Goal: Task Accomplishment & Management: Manage account settings

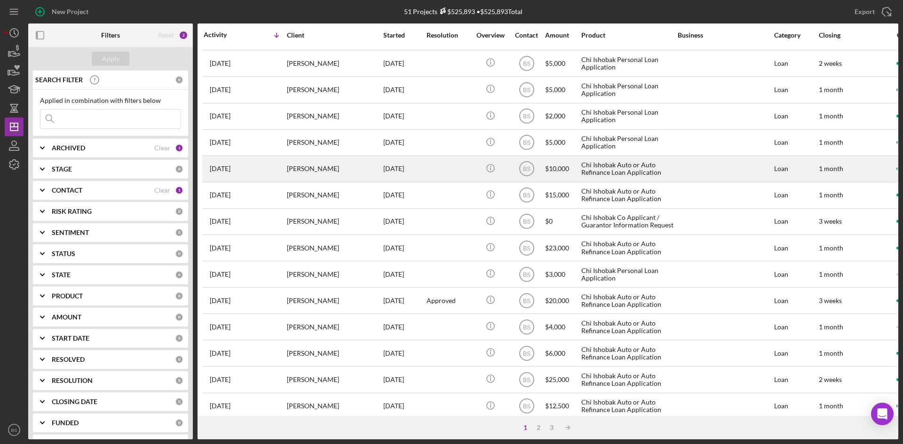
scroll to position [235, 0]
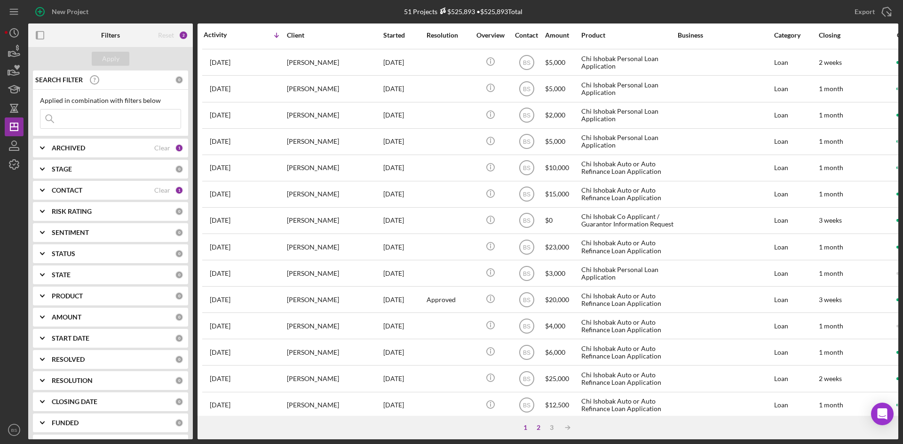
click at [538, 426] on div "2" at bounding box center [538, 428] width 13 height 8
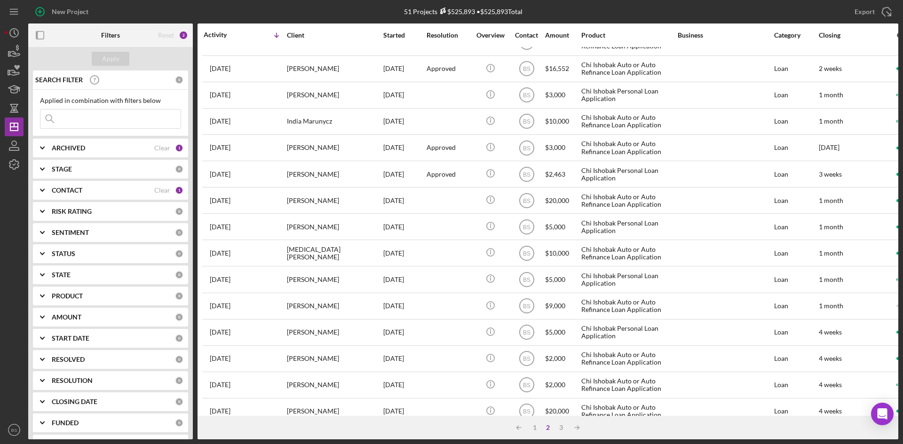
scroll to position [0, 0]
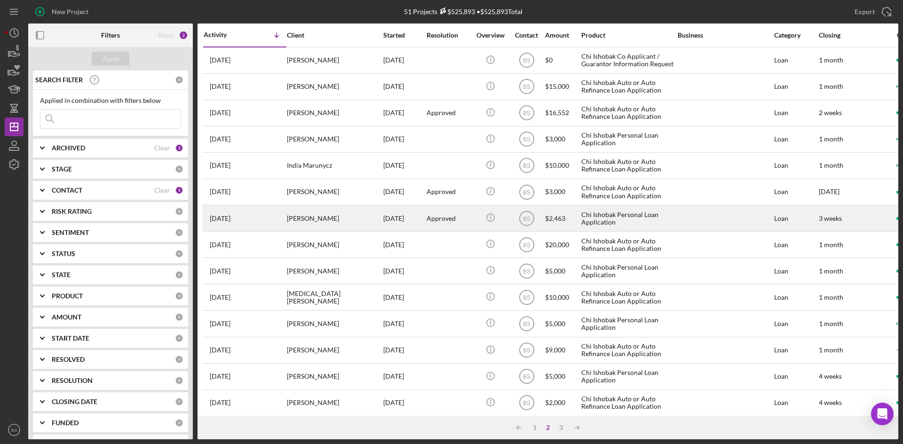
click at [316, 225] on div "[PERSON_NAME]" at bounding box center [334, 218] width 94 height 25
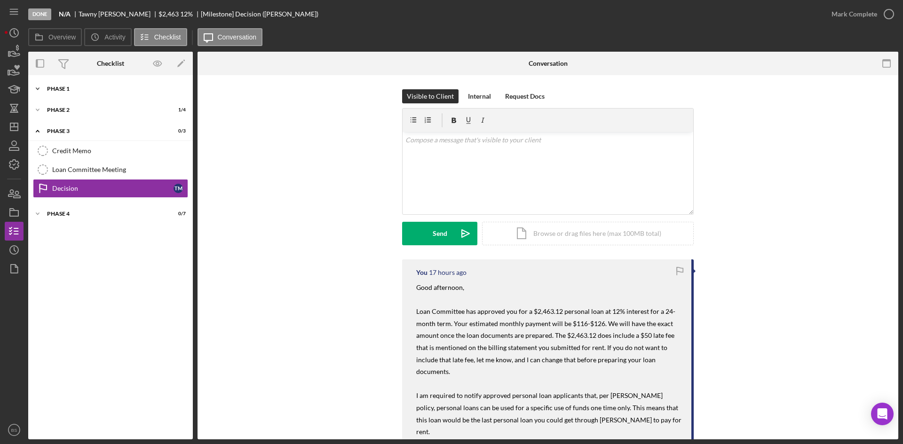
click at [88, 87] on div "Phase 1" at bounding box center [114, 89] width 134 height 6
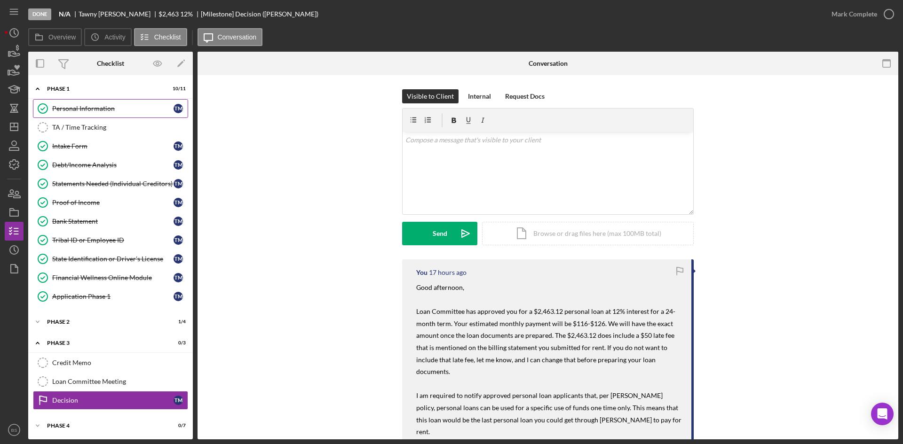
click at [95, 110] on div "Personal Information" at bounding box center [112, 109] width 121 height 8
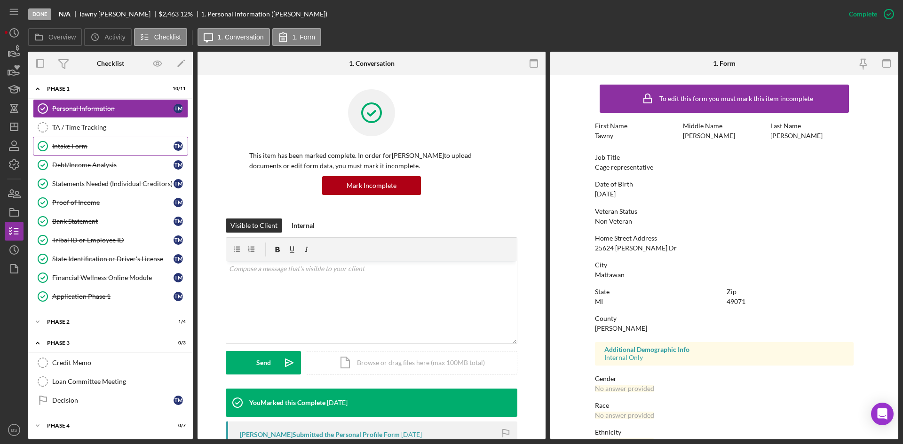
click at [101, 151] on link "Intake Form Intake Form T M" at bounding box center [110, 146] width 155 height 19
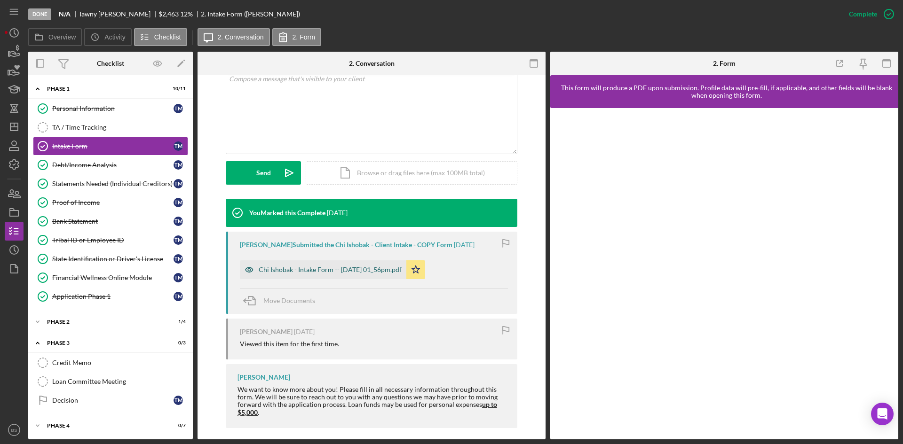
click at [348, 271] on div "Chi Ishobak - Intake Form -- 2025-09-16 01_56pm.pdf" at bounding box center [330, 270] width 143 height 8
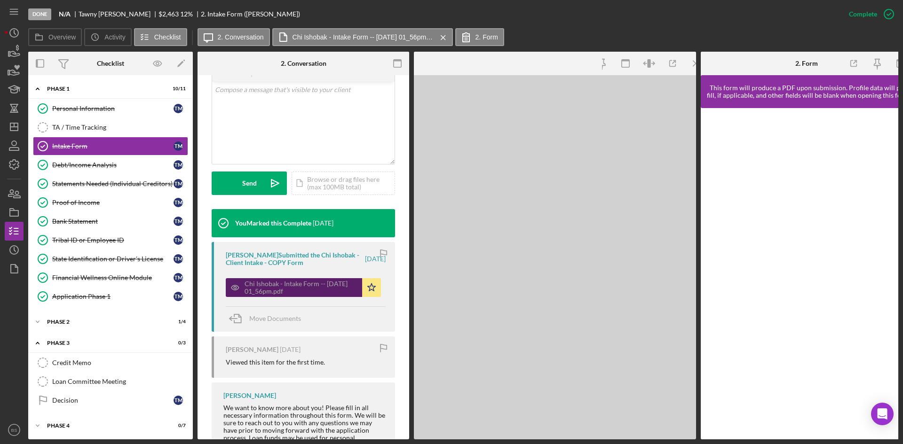
scroll to position [201, 0]
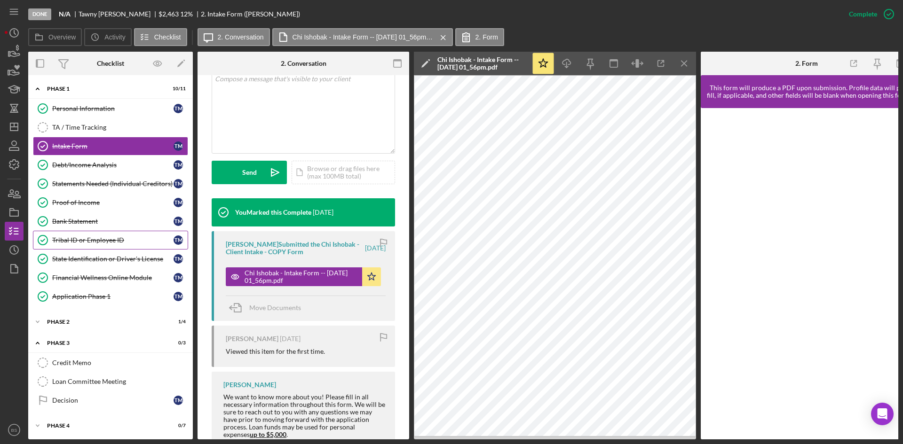
click at [71, 244] on div "Tribal ID or Employee ID" at bounding box center [112, 241] width 121 height 8
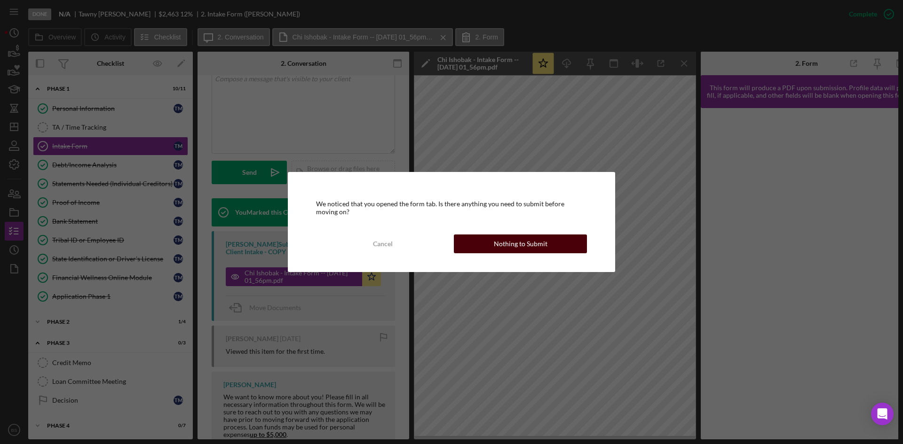
click at [514, 251] on div "Nothing to Submit" at bounding box center [521, 244] width 54 height 19
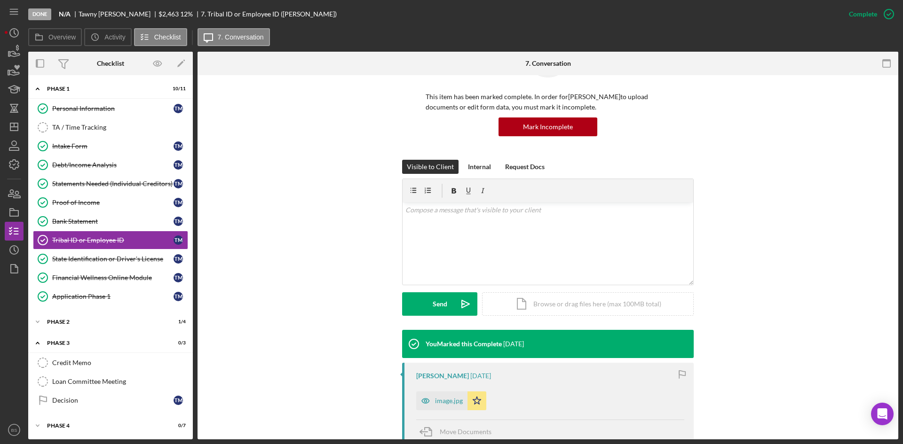
scroll to position [188, 0]
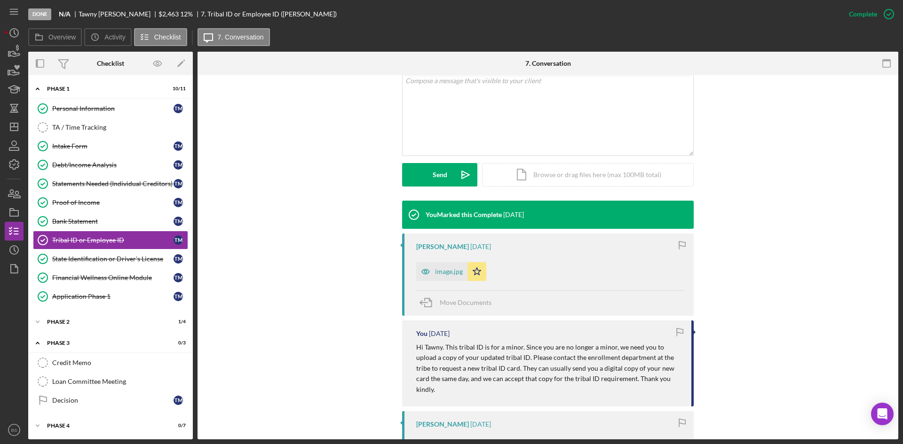
click at [435, 274] on div "image.jpg" at bounding box center [449, 272] width 28 height 8
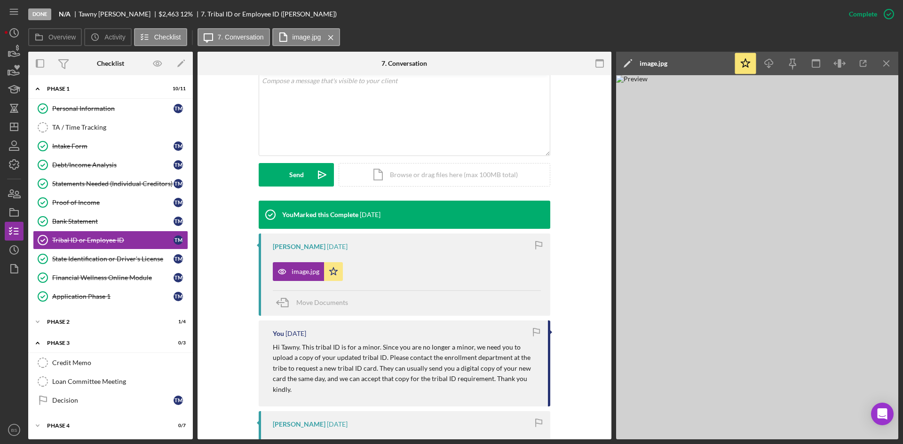
drag, startPoint x: 138, startPoint y: 147, endPoint x: 354, endPoint y: 175, distance: 218.2
click at [138, 147] on div "Intake Form" at bounding box center [112, 146] width 121 height 8
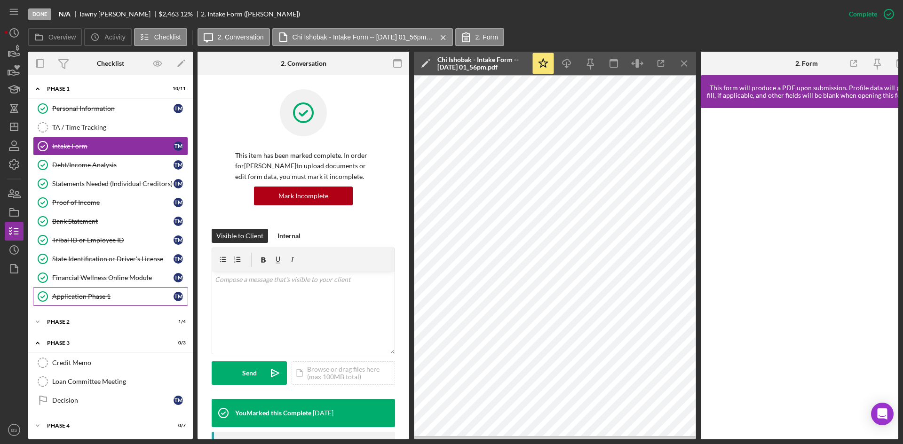
click at [119, 292] on link "Application Phase 1 Application Phase 1 T M" at bounding box center [110, 296] width 155 height 19
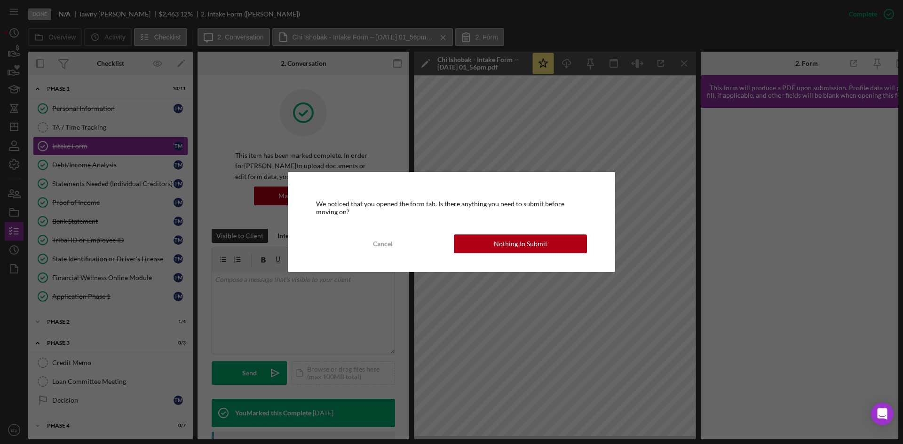
click at [9, 233] on div "We noticed that you opened the form tab. Is there anything you need to submit b…" at bounding box center [451, 222] width 903 height 444
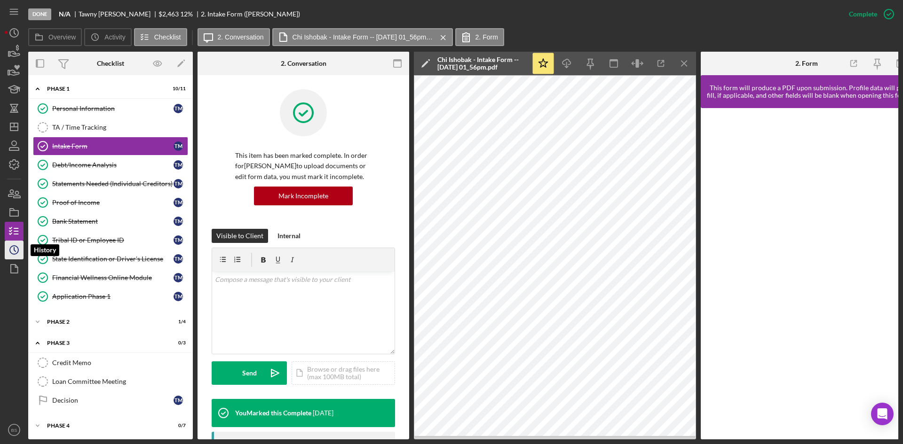
click at [14, 248] on polyline "button" at bounding box center [14, 250] width 1 height 4
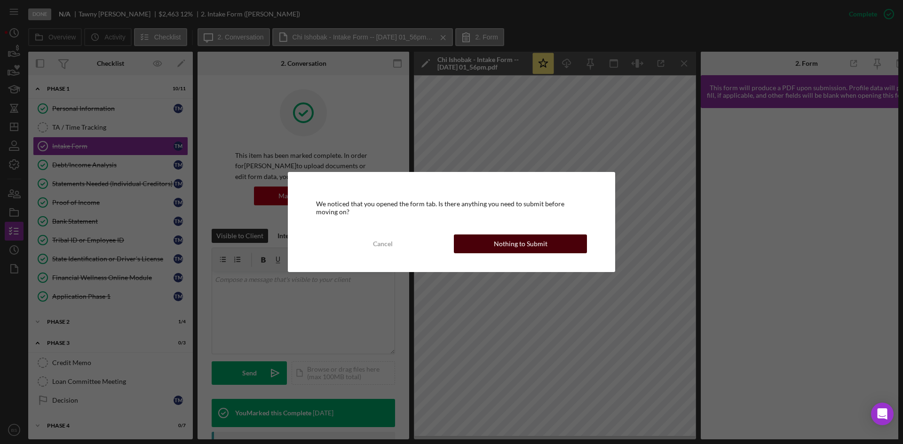
click at [518, 239] on div "Nothing to Submit" at bounding box center [521, 244] width 54 height 19
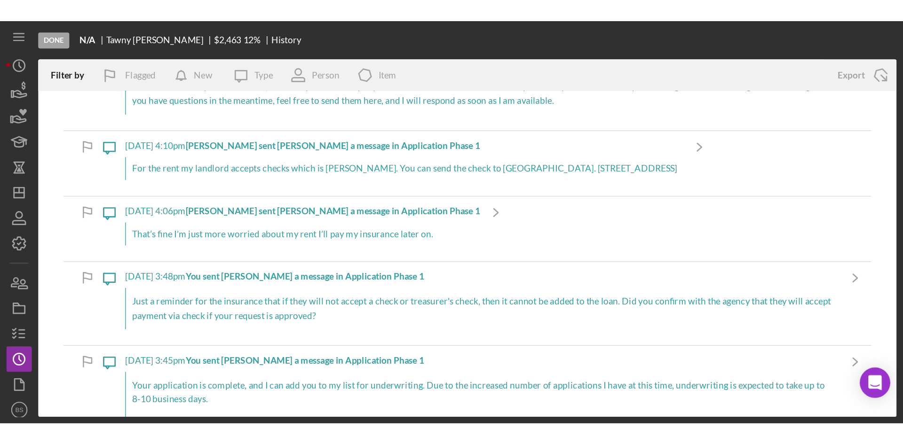
scroll to position [564, 0]
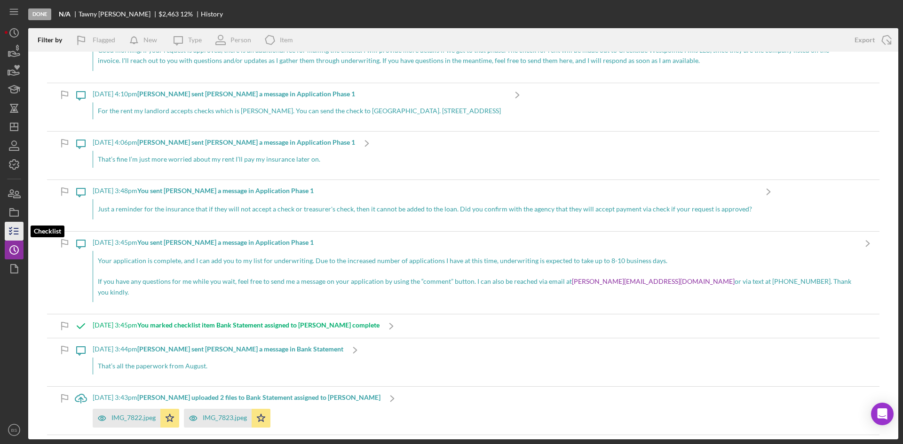
click at [12, 229] on icon "button" at bounding box center [14, 232] width 24 height 24
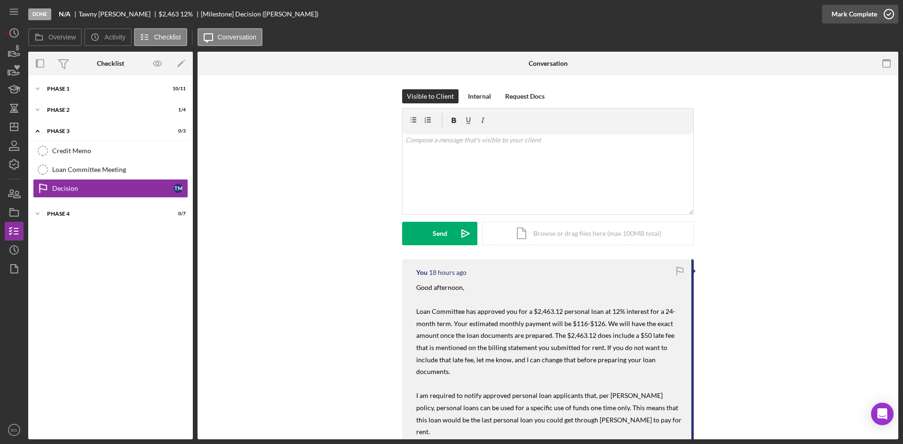
click at [848, 21] on div "Mark Complete" at bounding box center [854, 14] width 46 height 19
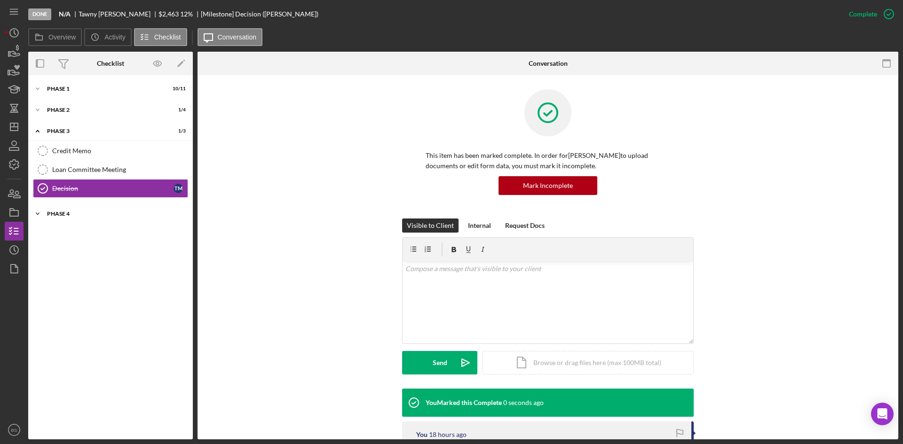
click at [88, 214] on div "Phase 4" at bounding box center [114, 214] width 134 height 6
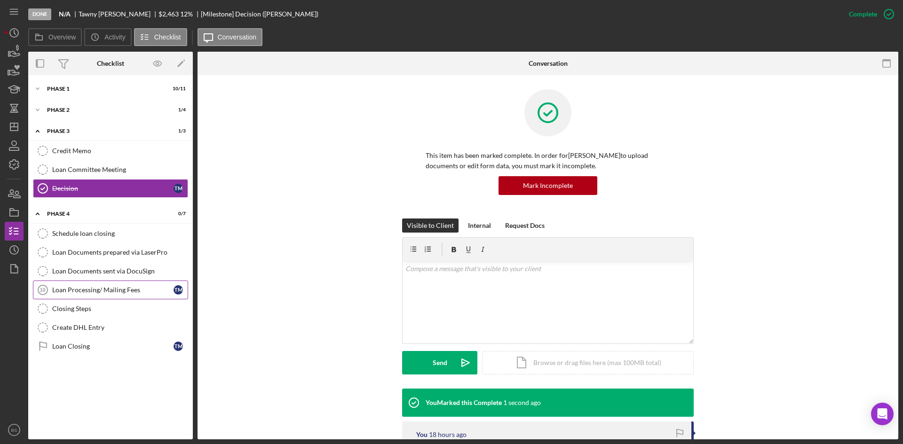
click at [101, 295] on link "Loan Processing/ Mailing Fees 10 Loan Processing/ Mailing Fees T M" at bounding box center [110, 290] width 155 height 19
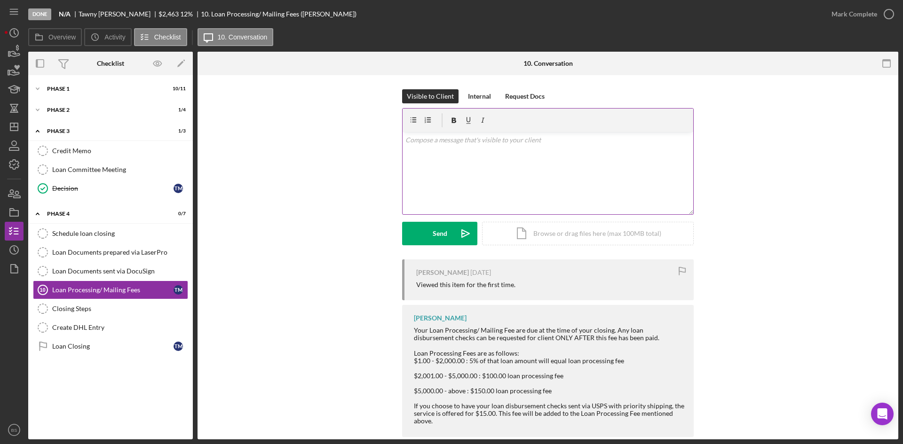
click at [520, 198] on div "v Color teal Color pink Remove color Add row above Add row below Add column bef…" at bounding box center [548, 173] width 291 height 82
click at [411, 117] on icon "button" at bounding box center [413, 120] width 21 height 21
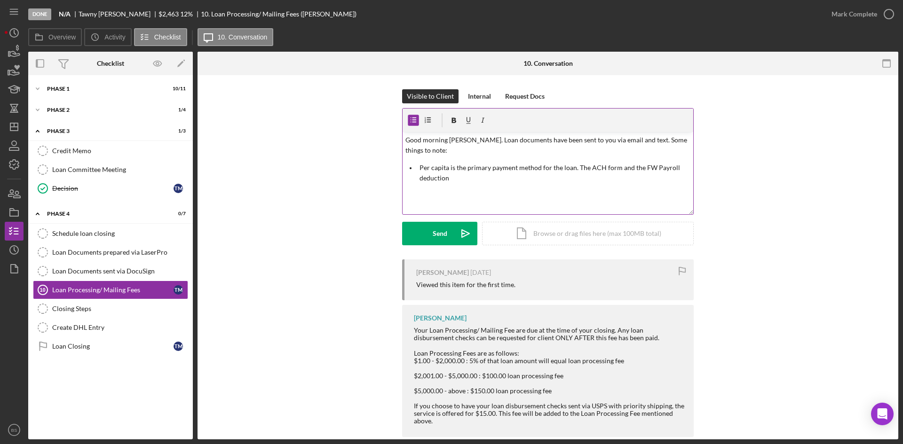
click at [507, 187] on div "v Color teal Color pink Remove color Add row above Add row below Add column bef…" at bounding box center [548, 173] width 291 height 82
click at [538, 176] on p "Per capita is the primary payment method for the loan. The ACH form and the FW …" at bounding box center [554, 173] width 271 height 21
click at [467, 177] on p "Per capita is the primary payment method for the loan. The ACH form and the FW …" at bounding box center [554, 173] width 271 height 21
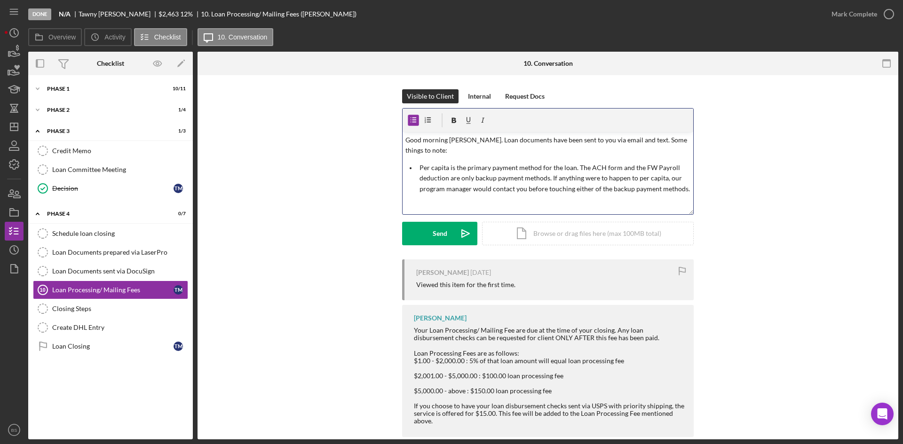
click at [684, 190] on p "Per capita is the primary payment method for the loan. The ACH form and the FW …" at bounding box center [554, 179] width 271 height 32
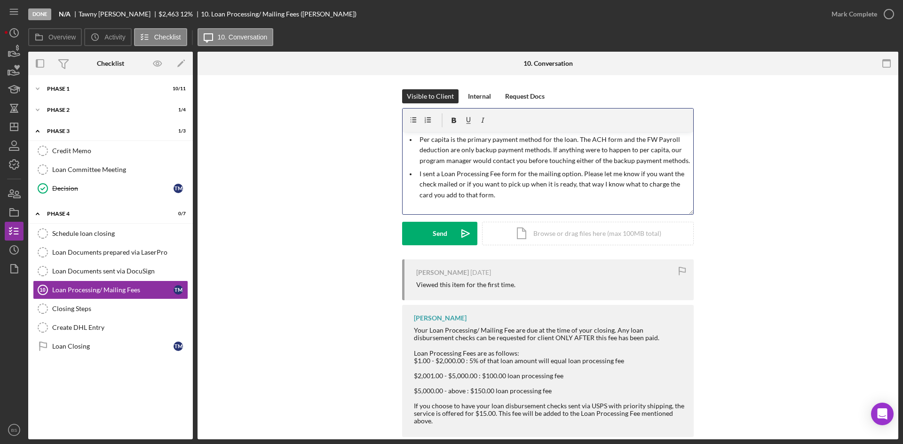
scroll to position [32, 0]
click at [452, 148] on p "Per capita is the primary payment method for the loan. The ACH form and the FW …" at bounding box center [554, 146] width 271 height 32
click at [522, 210] on p "Let me know if you have any questions." at bounding box center [547, 208] width 285 height 10
click at [553, 204] on p "Let me know if you have any questions." at bounding box center [547, 208] width 285 height 10
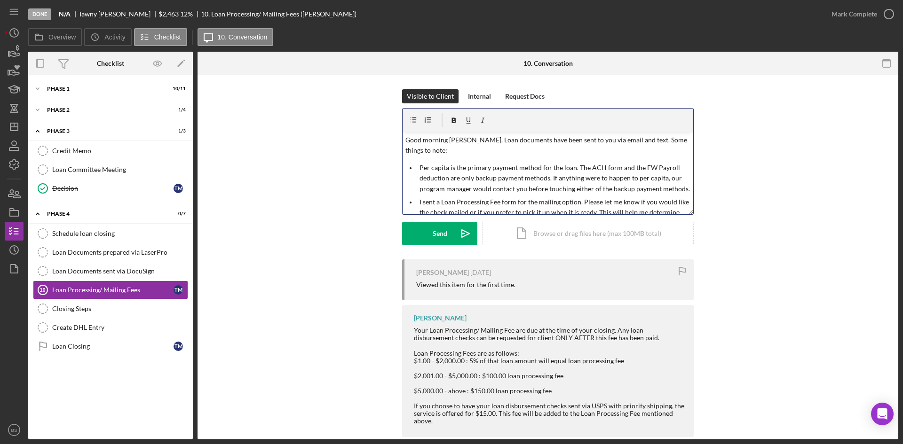
scroll to position [34, 0]
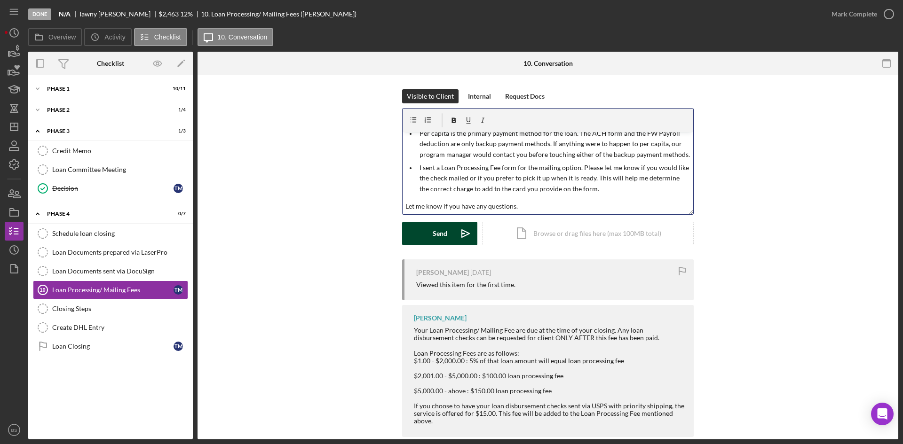
click at [467, 231] on icon "Icon/icon-invite-send" at bounding box center [466, 234] width 24 height 24
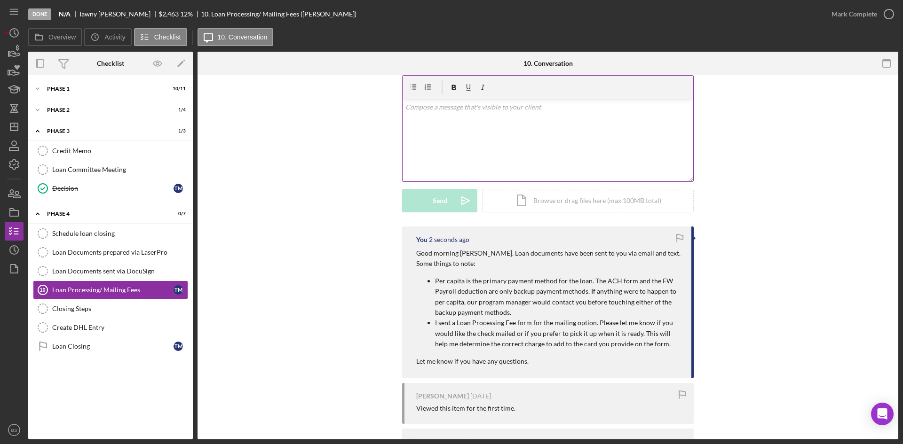
scroll to position [47, 0]
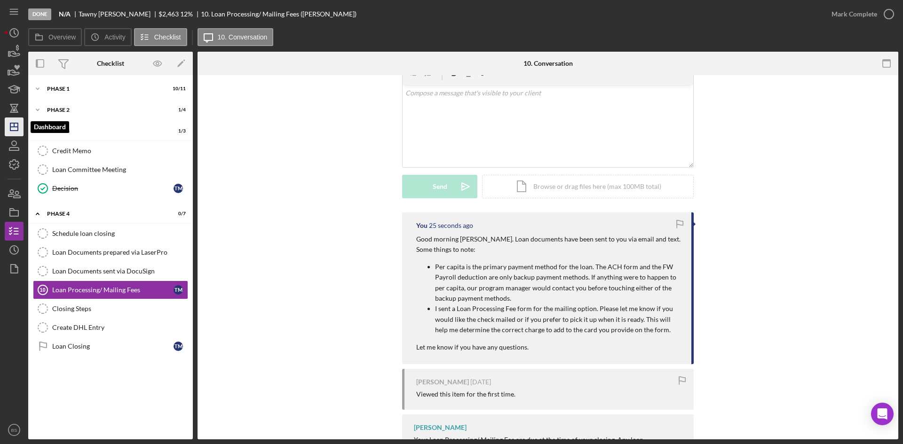
click at [9, 125] on icon "Icon/Dashboard" at bounding box center [14, 127] width 24 height 24
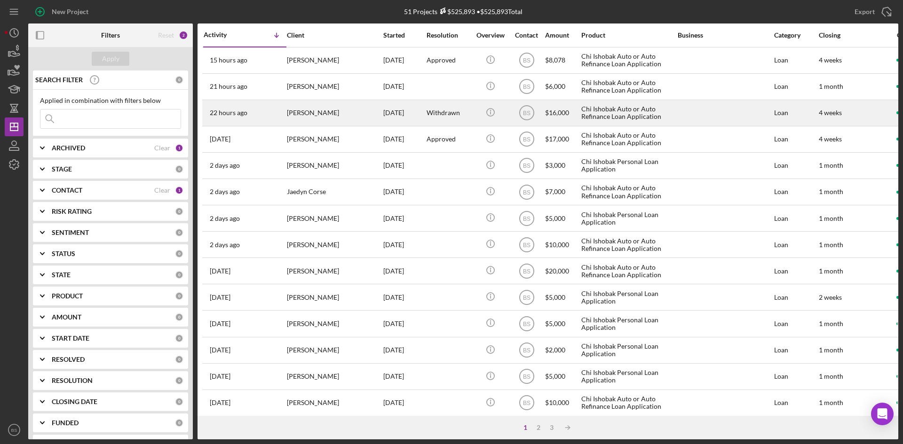
click at [309, 116] on div "Victoria Gonzales" at bounding box center [334, 113] width 94 height 25
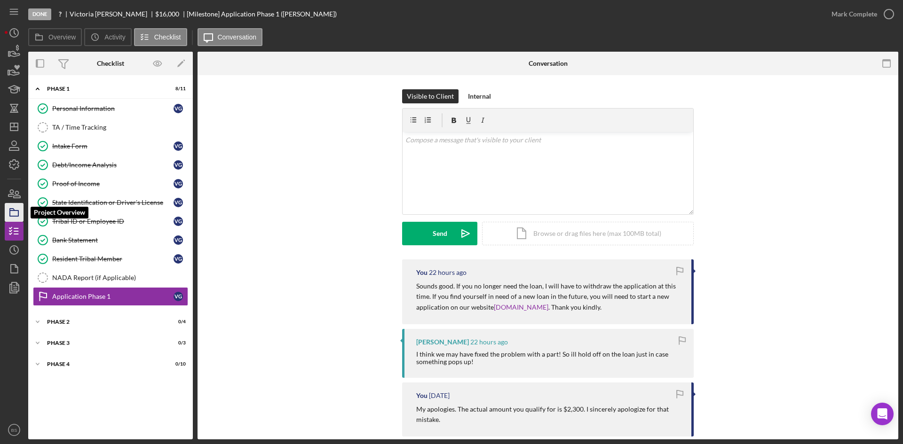
click at [16, 212] on icon "button" at bounding box center [14, 213] width 24 height 24
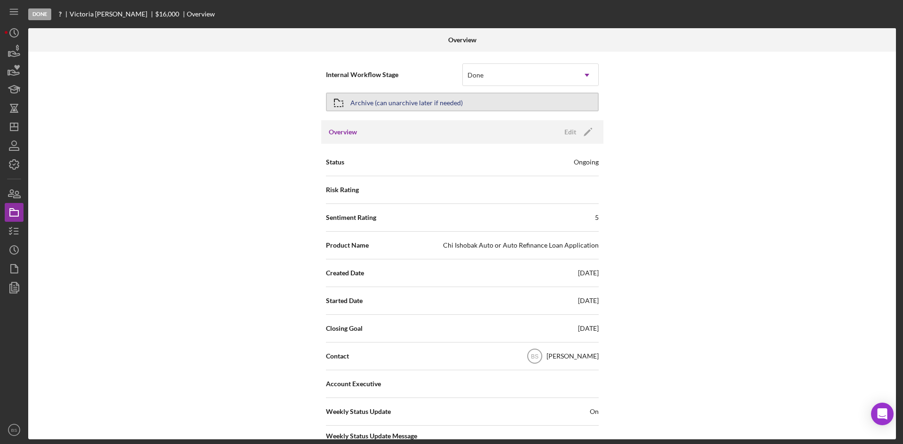
click at [448, 98] on div "Archive (can unarchive later if needed)" at bounding box center [406, 102] width 112 height 17
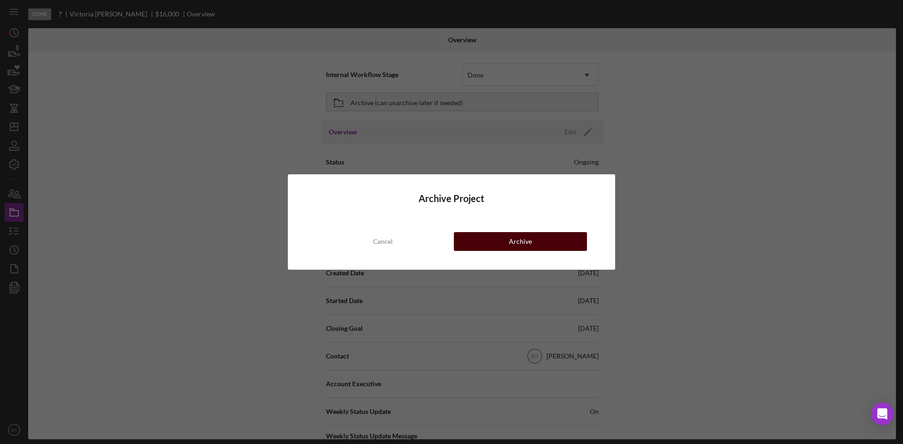
click at [491, 244] on button "Archive" at bounding box center [520, 241] width 133 height 19
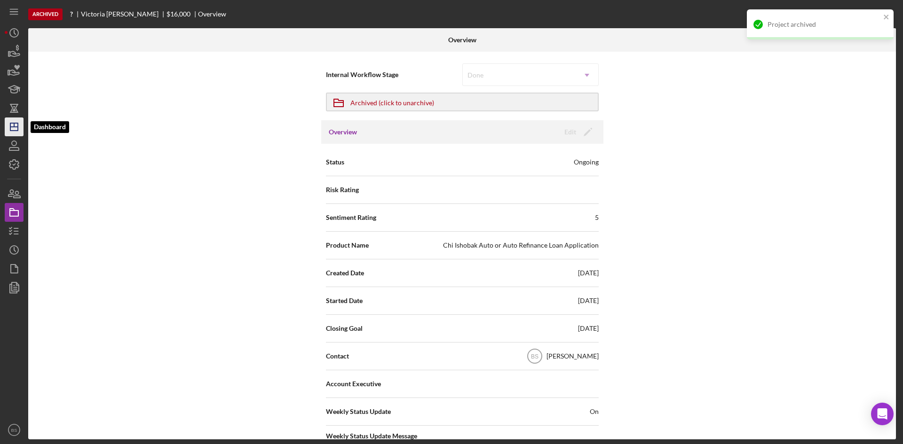
click at [7, 130] on icon "Icon/Dashboard" at bounding box center [14, 127] width 24 height 24
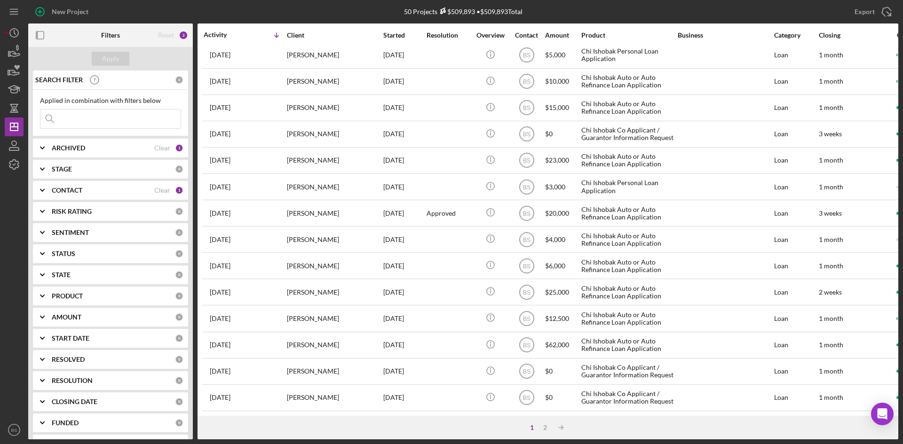
scroll to position [20, 0]
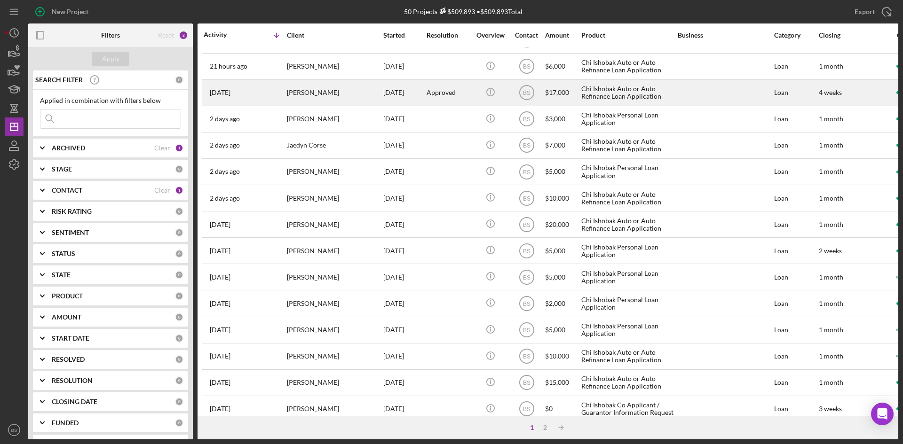
click at [347, 97] on div "[PERSON_NAME]" at bounding box center [334, 92] width 94 height 25
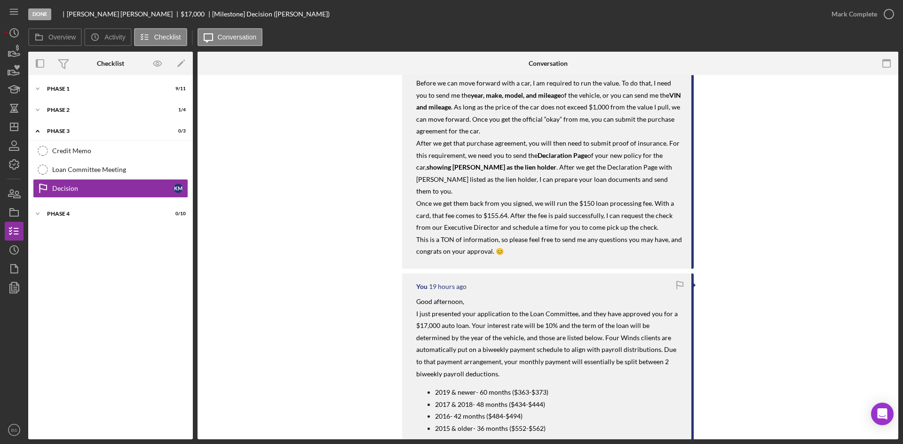
scroll to position [188, 0]
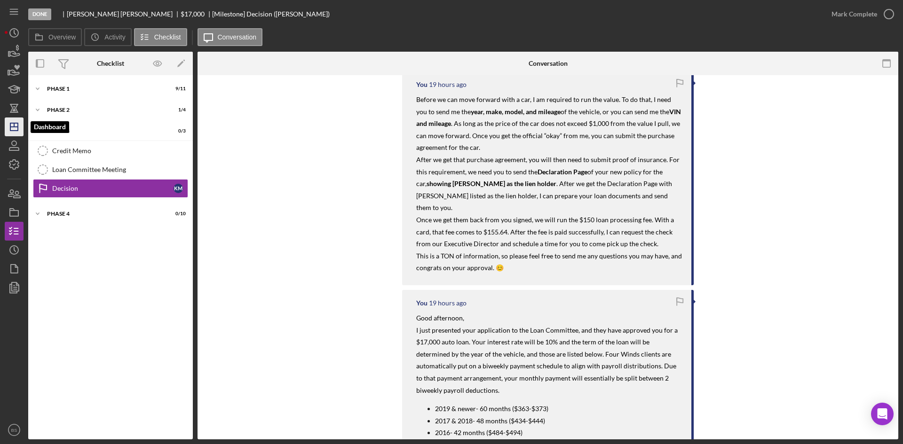
click at [10, 130] on polygon "button" at bounding box center [14, 127] width 8 height 8
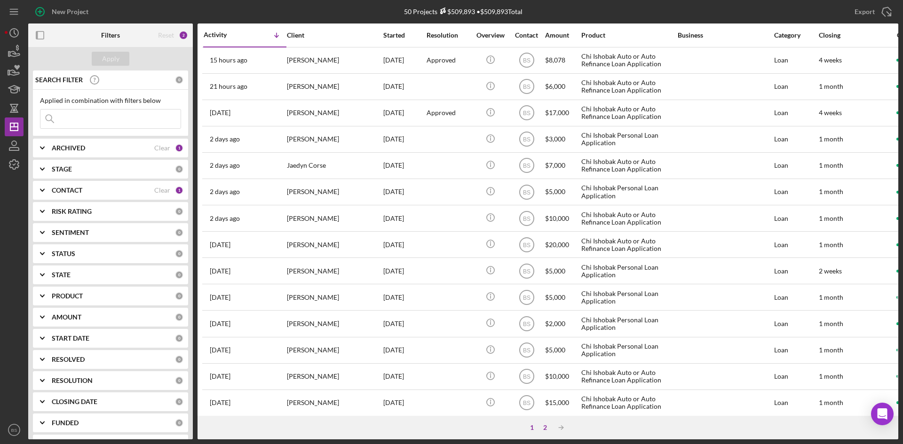
click at [546, 426] on div "2" at bounding box center [544, 428] width 13 height 8
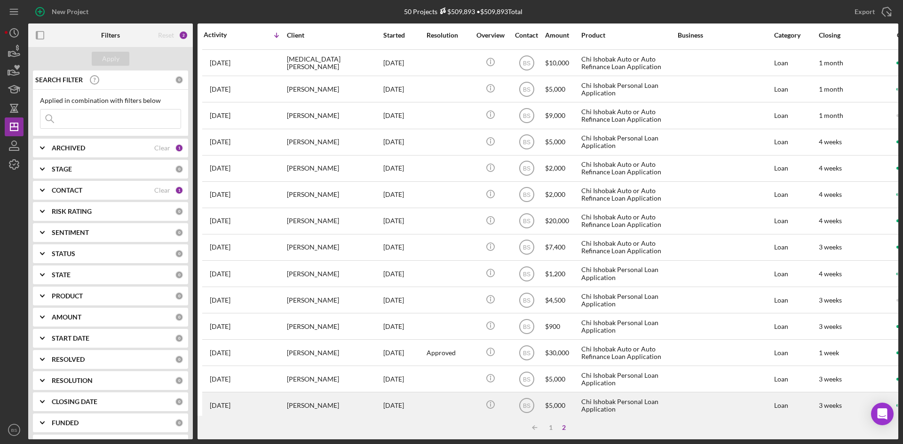
scroll to position [161, 0]
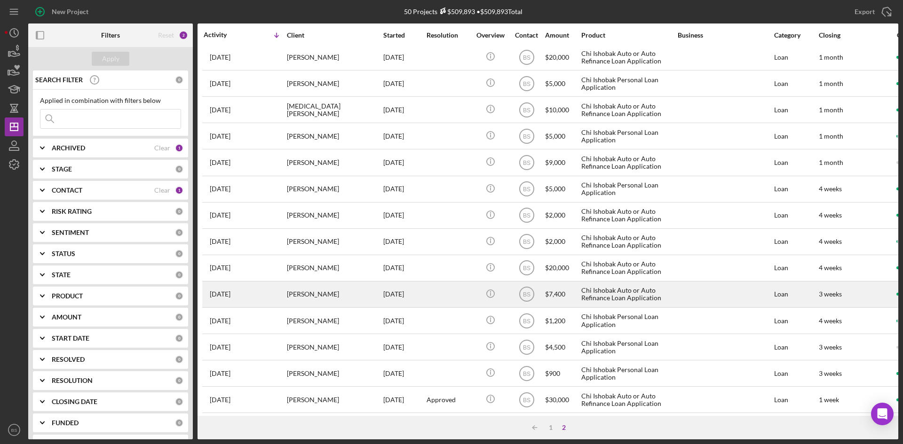
click at [343, 294] on div "phil alexis" at bounding box center [334, 294] width 94 height 25
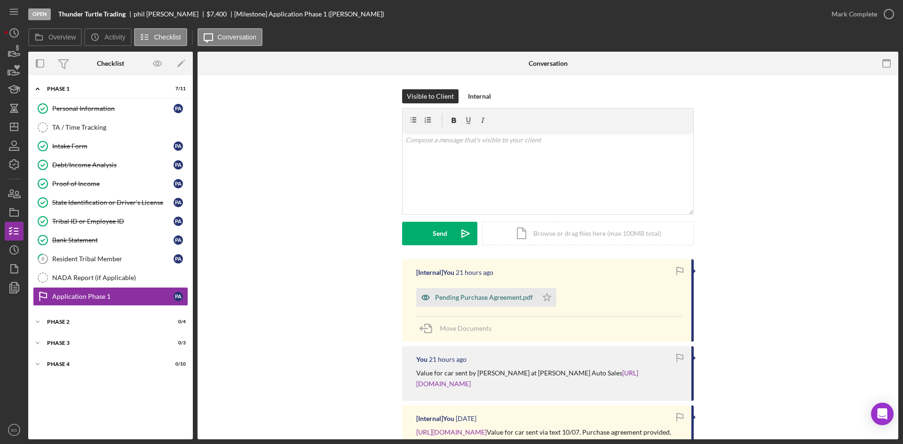
click at [445, 293] on div "Pending Purchase Agreement.pdf" at bounding box center [476, 297] width 121 height 19
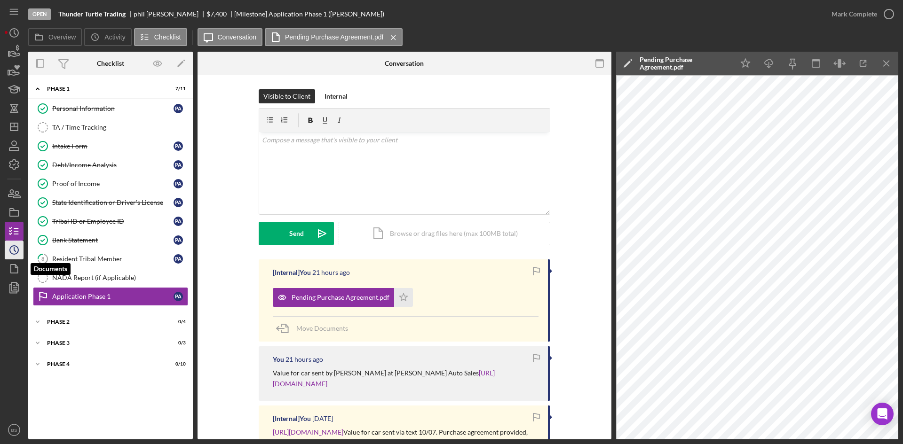
click at [14, 255] on icon "Icon/History" at bounding box center [14, 250] width 24 height 24
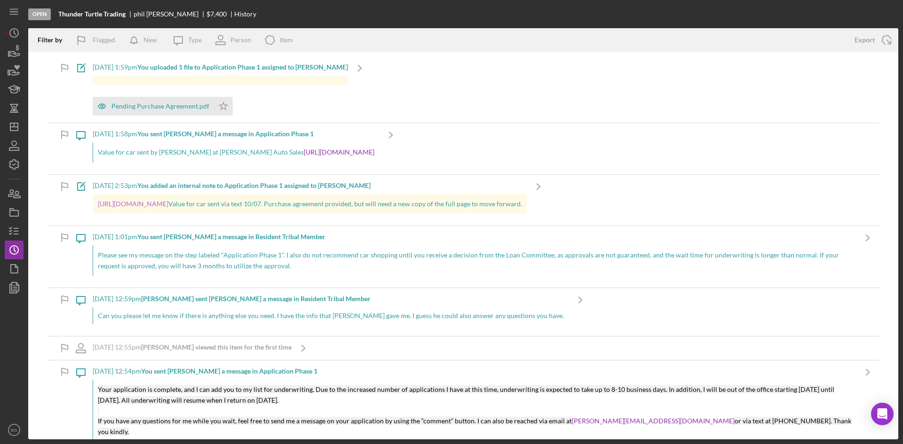
click at [168, 205] on link "https://www.jdpower.com/cars/2011/mercedes-benz/e-class/sedan-4d-e350" at bounding box center [133, 204] width 71 height 8
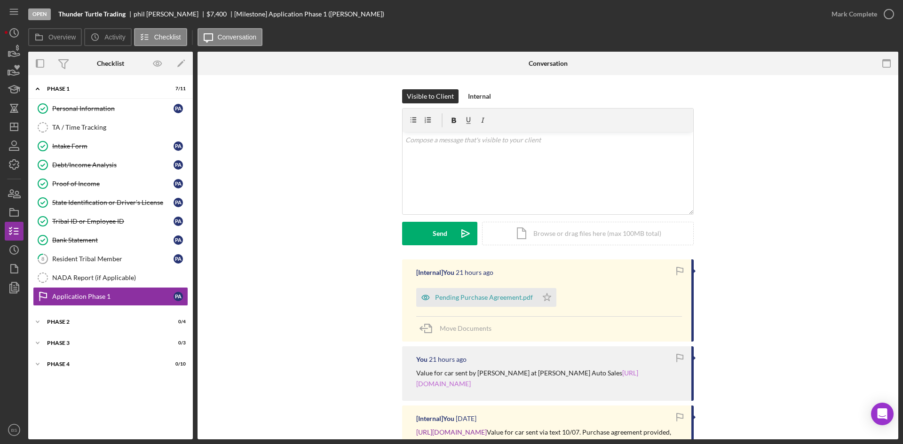
click at [456, 381] on link "https://www.jdpower.com/cars/2000/bmw/528i/4-door-sedan" at bounding box center [527, 378] width 222 height 18
click at [455, 387] on link "https://www.jdpower.com/cars/2000/bmw/528i/4-door-sedan" at bounding box center [527, 378] width 222 height 18
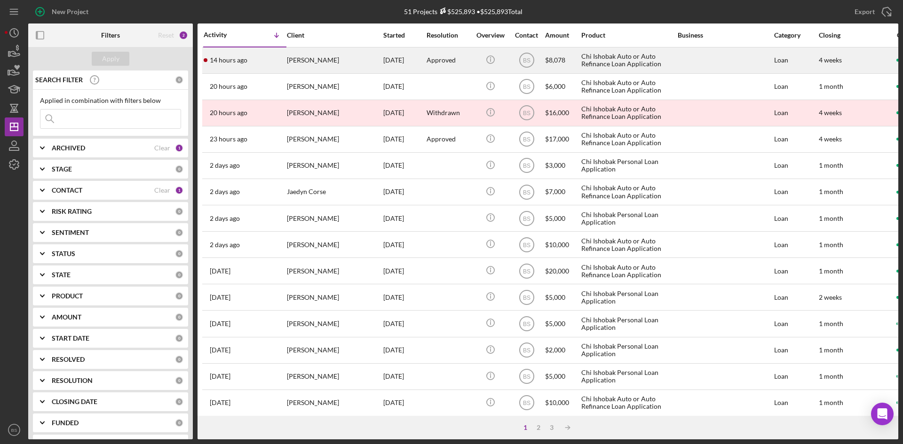
click at [278, 67] on div "14 hours ago Christopher Criffield" at bounding box center [245, 60] width 82 height 25
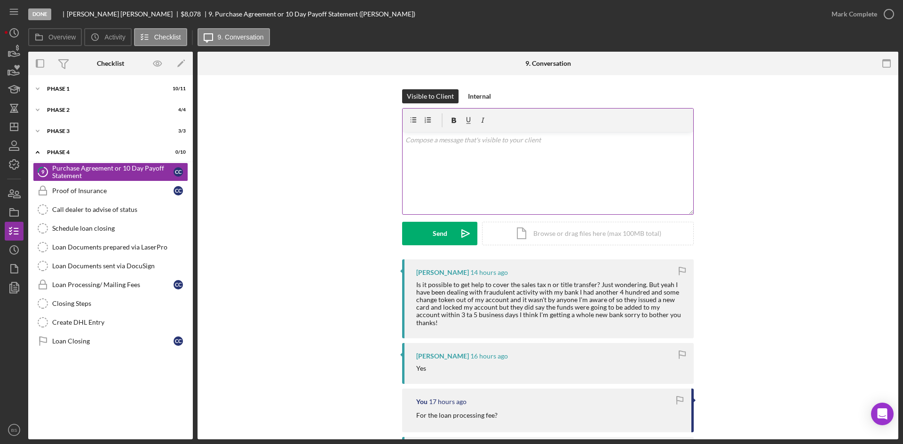
click at [477, 182] on div "v Color teal Color pink Remove color Add row above Add row below Add column bef…" at bounding box center [548, 173] width 291 height 82
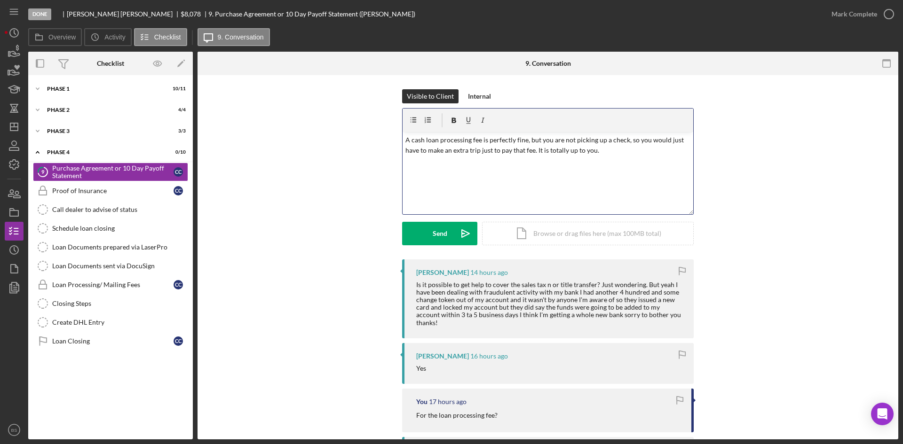
click at [644, 154] on p "A cash loan processing fee is perfectly fine, but you are not picking up a chec…" at bounding box center [547, 145] width 285 height 21
drag, startPoint x: 673, startPoint y: 162, endPoint x: 389, endPoint y: 135, distance: 284.4
click at [389, 135] on div "Visible to Client Internal v Color teal Color pink Remove color Add row above A…" at bounding box center [548, 174] width 673 height 170
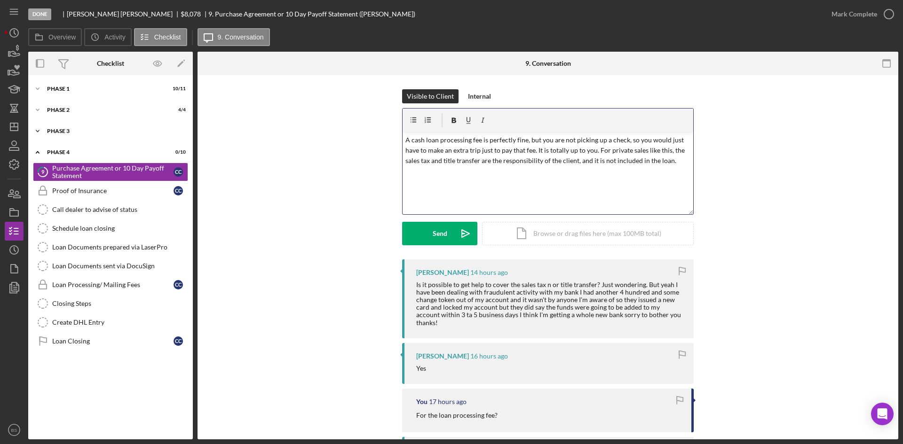
copy p "A cash loan processing fee is perfectly fine, but you are not picking up a chec…"
click at [71, 93] on div "Icon/Expander Phase 1 10 / 11" at bounding box center [110, 88] width 165 height 19
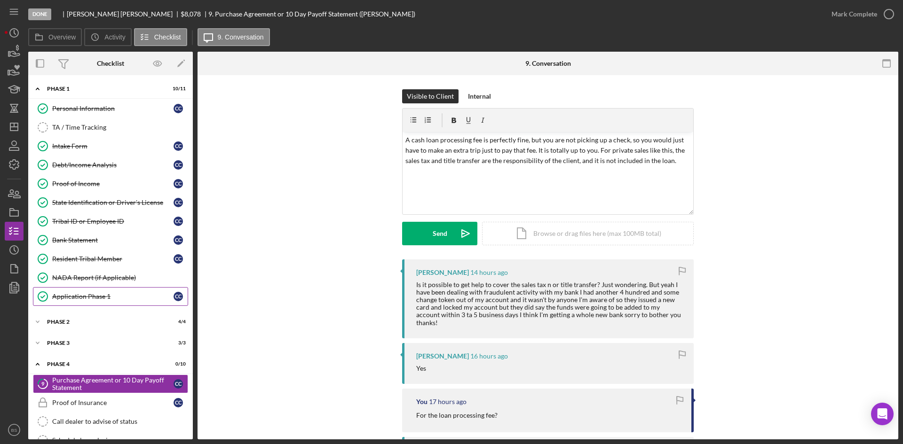
click at [73, 291] on link "Application Phase 1 Application Phase 1 C C" at bounding box center [110, 296] width 155 height 19
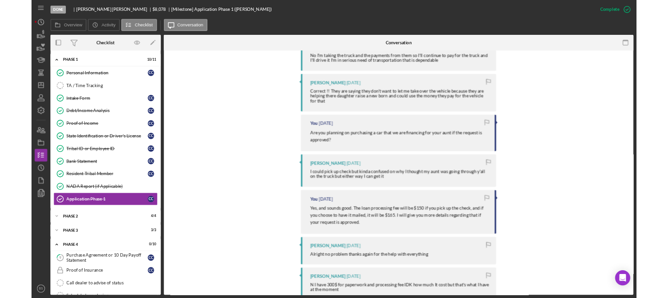
scroll to position [2069, 0]
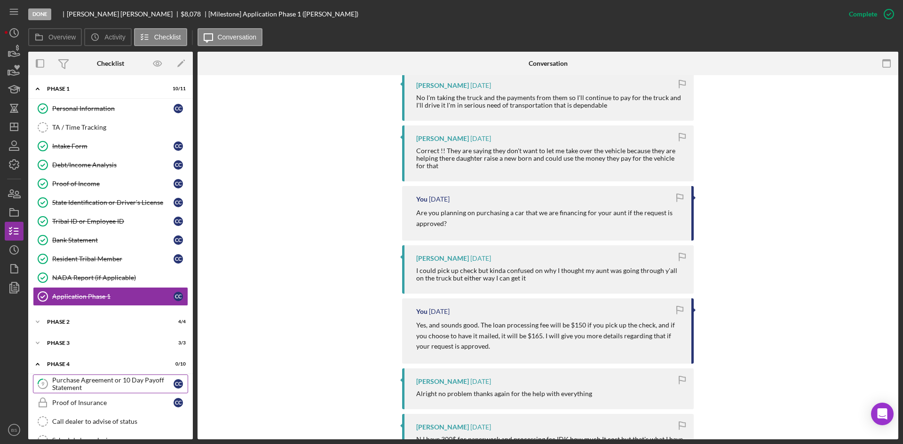
click at [103, 380] on div "Purchase Agreement or 10 Day Payoff Statement" at bounding box center [112, 384] width 121 height 15
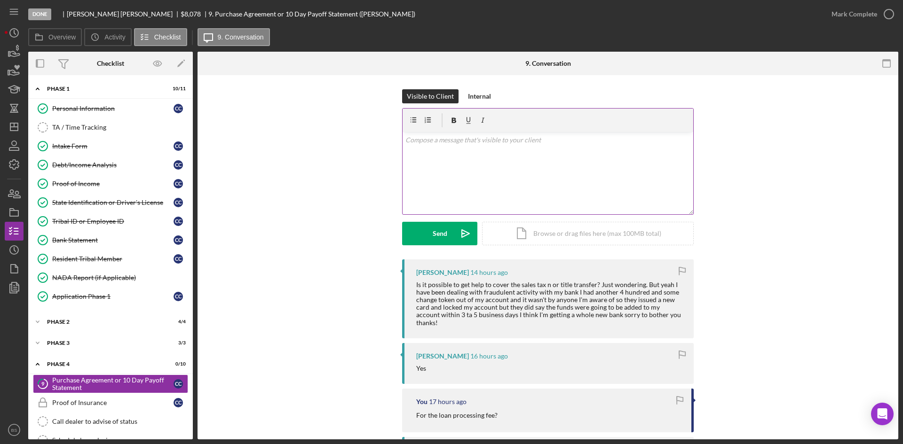
click at [475, 164] on div "v Color teal Color pink Remove color Add row above Add row below Add column bef…" at bounding box center [548, 173] width 291 height 82
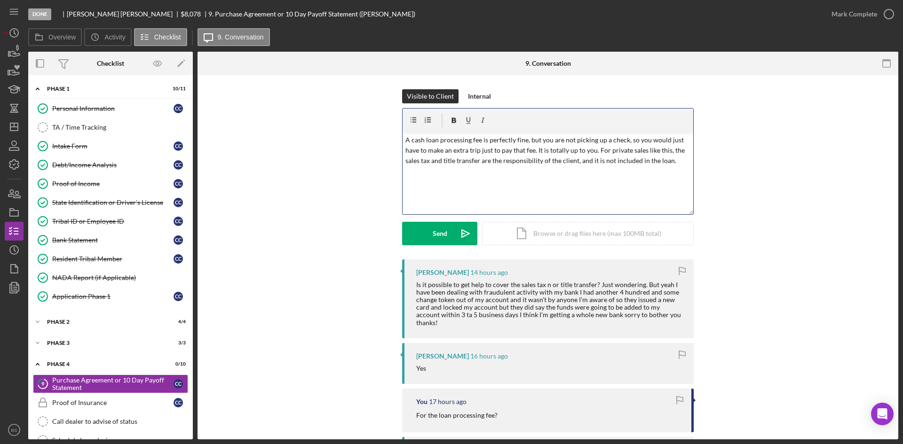
click at [403, 140] on div "v Color teal Color pink Remove color Add row above Add row below Add column bef…" at bounding box center [548, 173] width 291 height 82
click at [432, 138] on p "Good monring. A cash loan processing fee is perfectly fine, but you are not pic…" at bounding box center [547, 156] width 285 height 42
click at [635, 149] on p "Good morning. A cash loan processing fee is perfectly fine, but you are not pic…" at bounding box center [547, 156] width 285 height 42
click at [620, 189] on div "v Color teal Color pink Remove color Add row above Add row below Add column bef…" at bounding box center [548, 173] width 291 height 82
drag, startPoint x: 462, startPoint y: 162, endPoint x: 440, endPoint y: 161, distance: 22.6
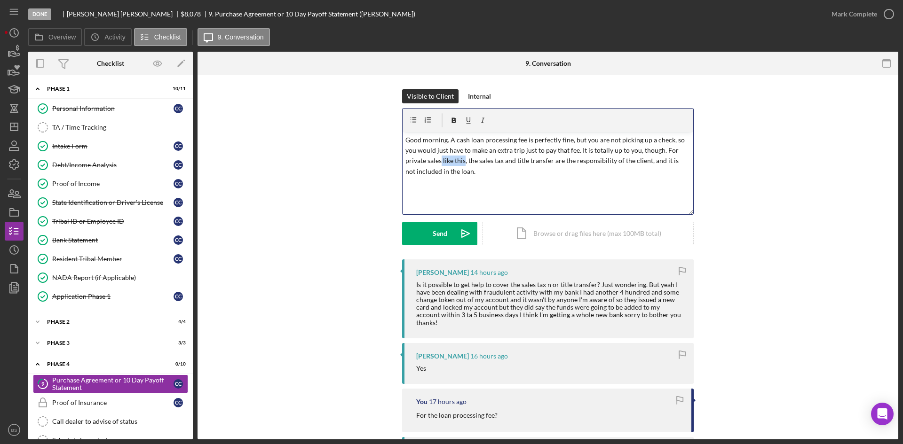
click at [440, 161] on p "Good morning. A cash loan processing fee is perfectly fine, but you are not pic…" at bounding box center [547, 156] width 285 height 42
click at [445, 234] on button "Send Icon/icon-invite-send" at bounding box center [439, 234] width 75 height 24
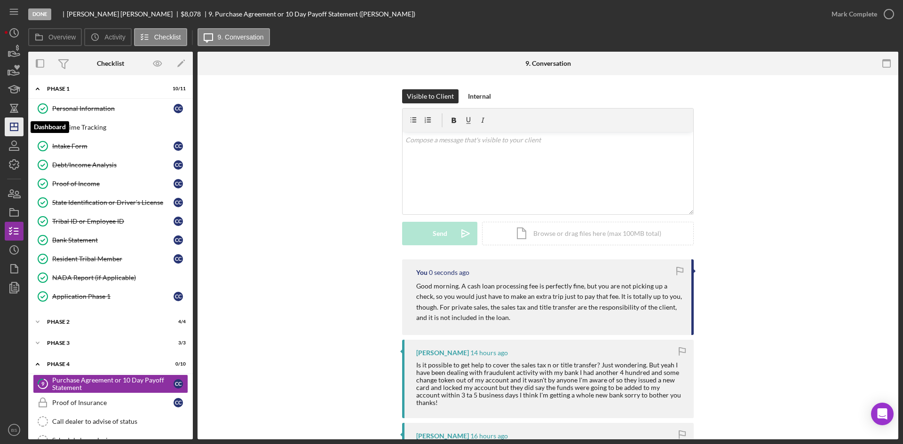
click at [15, 132] on icon "Icon/Dashboard" at bounding box center [14, 127] width 24 height 24
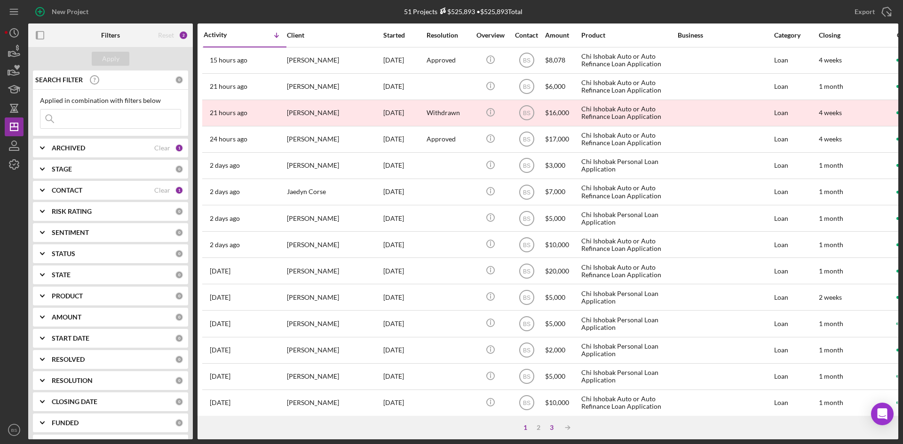
click at [553, 428] on div "3" at bounding box center [551, 428] width 13 height 8
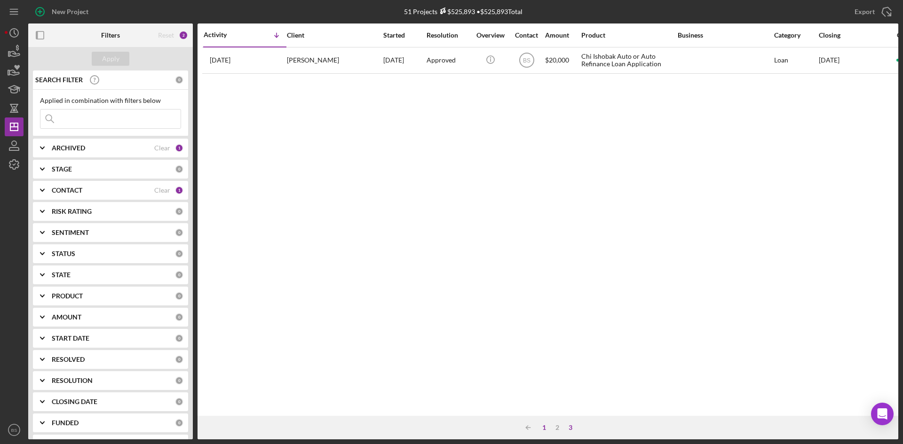
click at [542, 428] on div "1" at bounding box center [544, 428] width 13 height 8
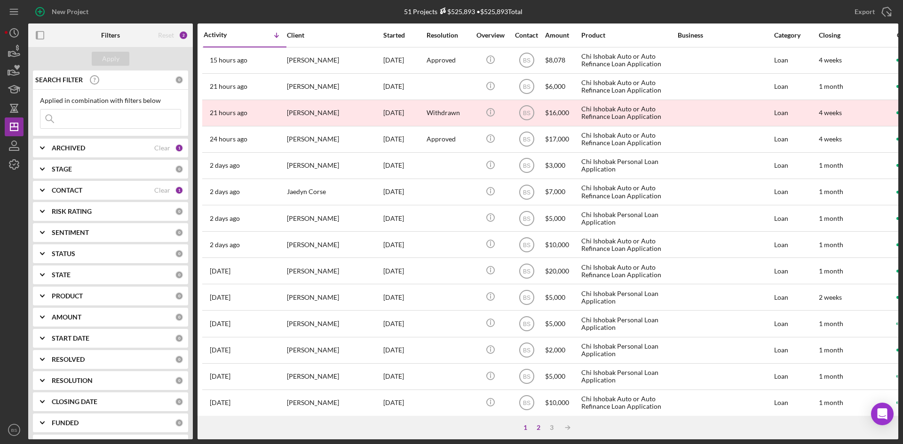
click at [540, 428] on div "2" at bounding box center [538, 428] width 13 height 8
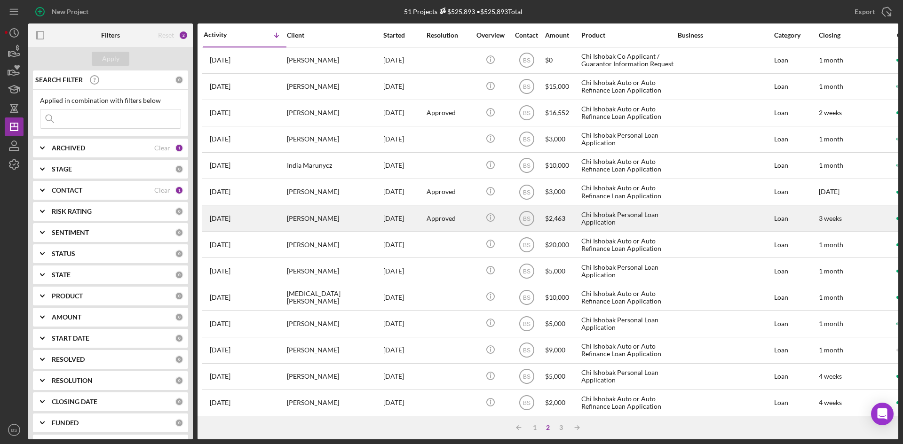
click at [350, 216] on div "Tawny Mead" at bounding box center [334, 218] width 94 height 25
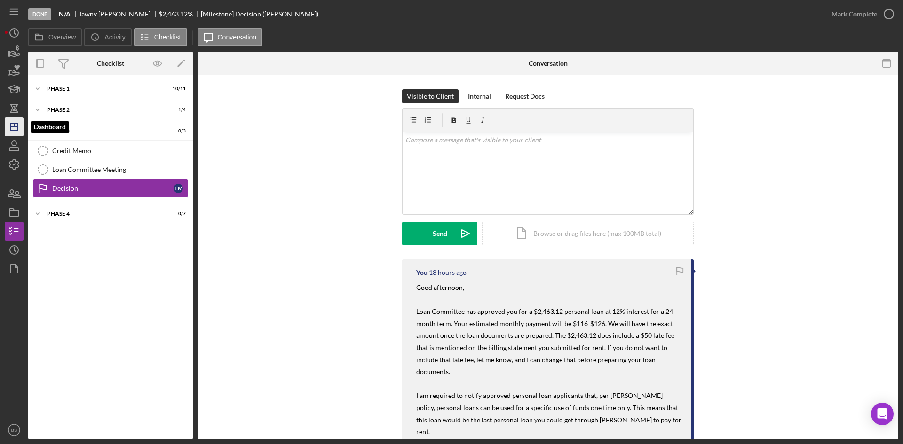
click at [17, 122] on icon "Icon/Dashboard" at bounding box center [14, 127] width 24 height 24
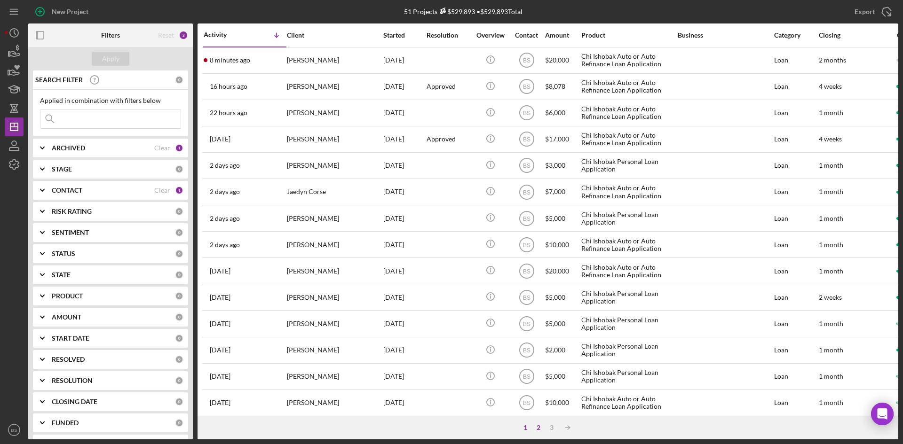
click at [536, 427] on div "2" at bounding box center [538, 428] width 13 height 8
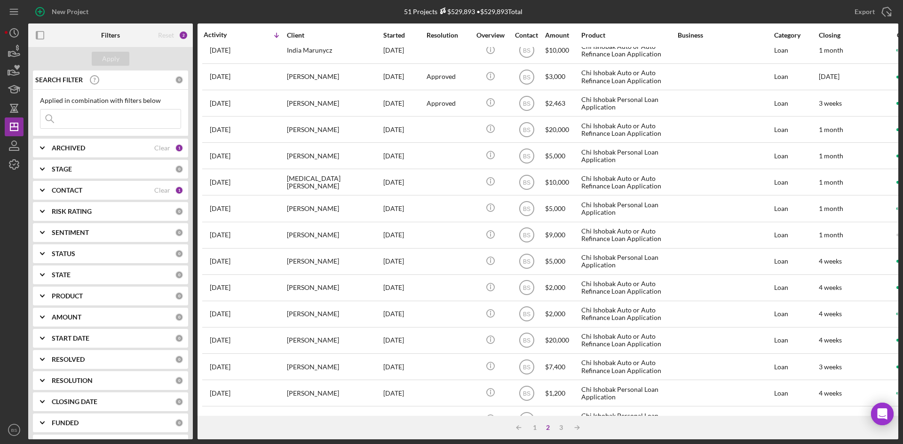
scroll to position [235, 0]
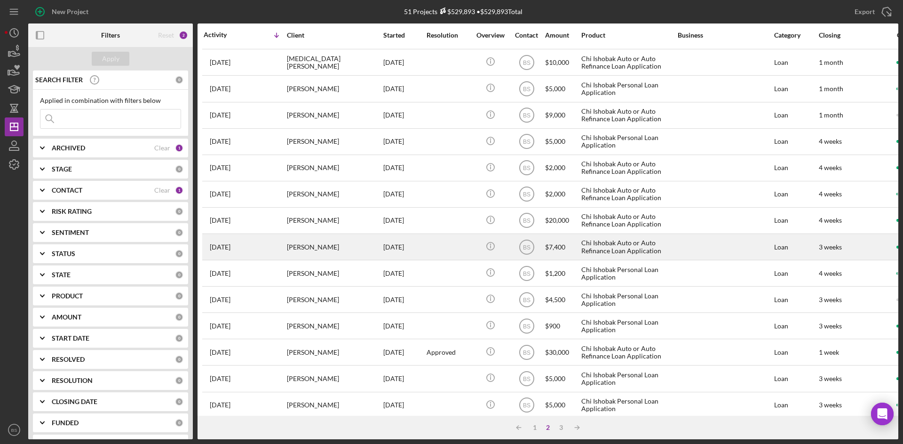
click at [348, 248] on div "[PERSON_NAME]" at bounding box center [334, 247] width 94 height 25
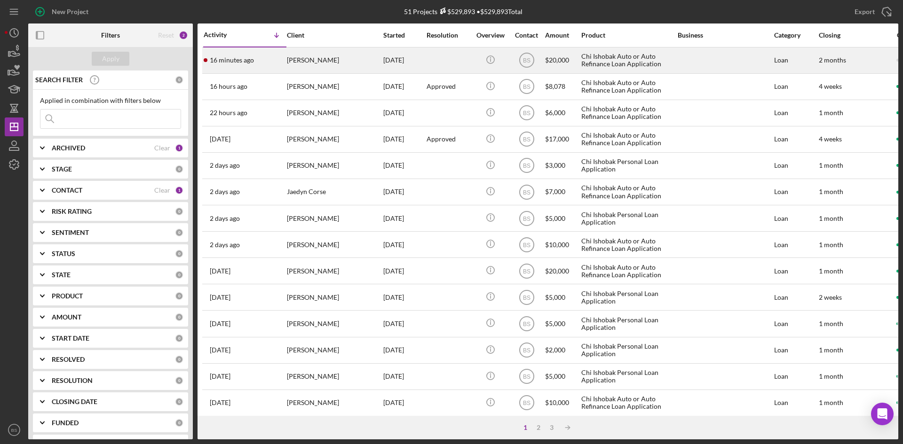
click at [268, 53] on div "16 minutes ago [PERSON_NAME]" at bounding box center [245, 60] width 82 height 25
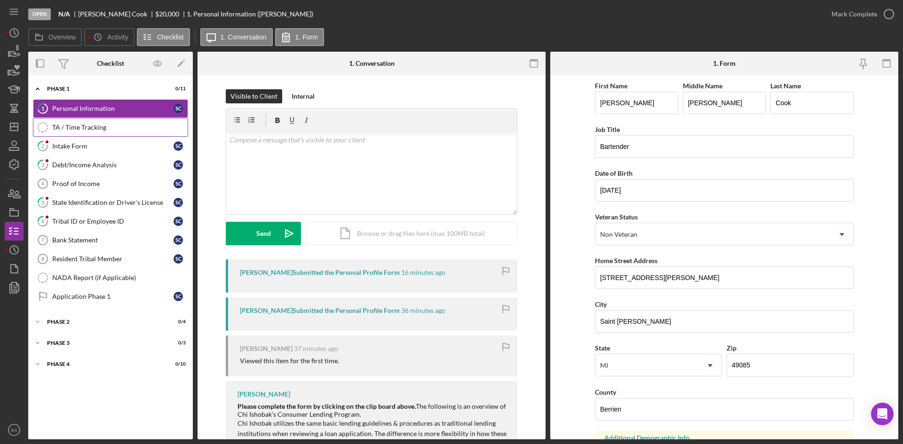
click at [104, 136] on link "TA / Time Tracking TA / Time Tracking" at bounding box center [110, 127] width 155 height 19
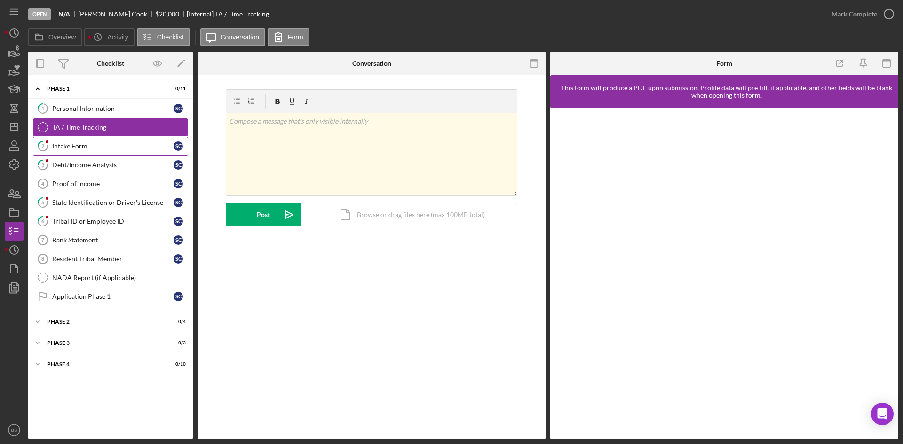
click at [109, 148] on div "Intake Form" at bounding box center [112, 146] width 121 height 8
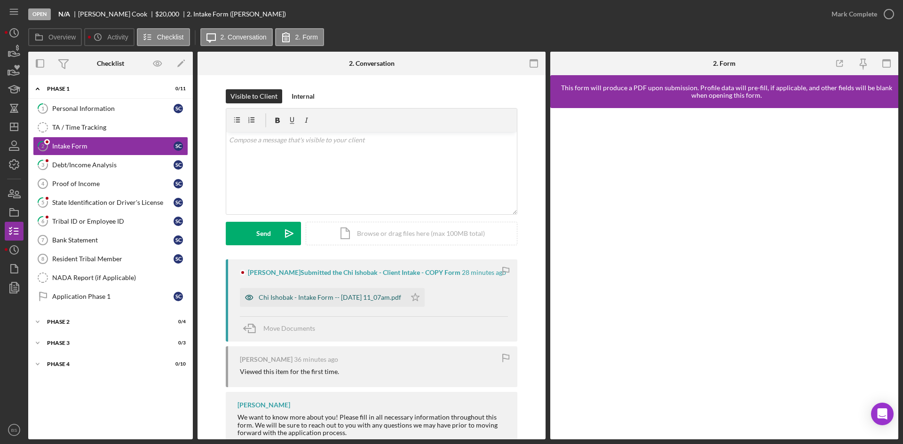
click at [327, 301] on div "Chi Ishobak - Intake Form -- [DATE] 11_07am.pdf" at bounding box center [330, 298] width 142 height 8
